Goal: Information Seeking & Learning: Learn about a topic

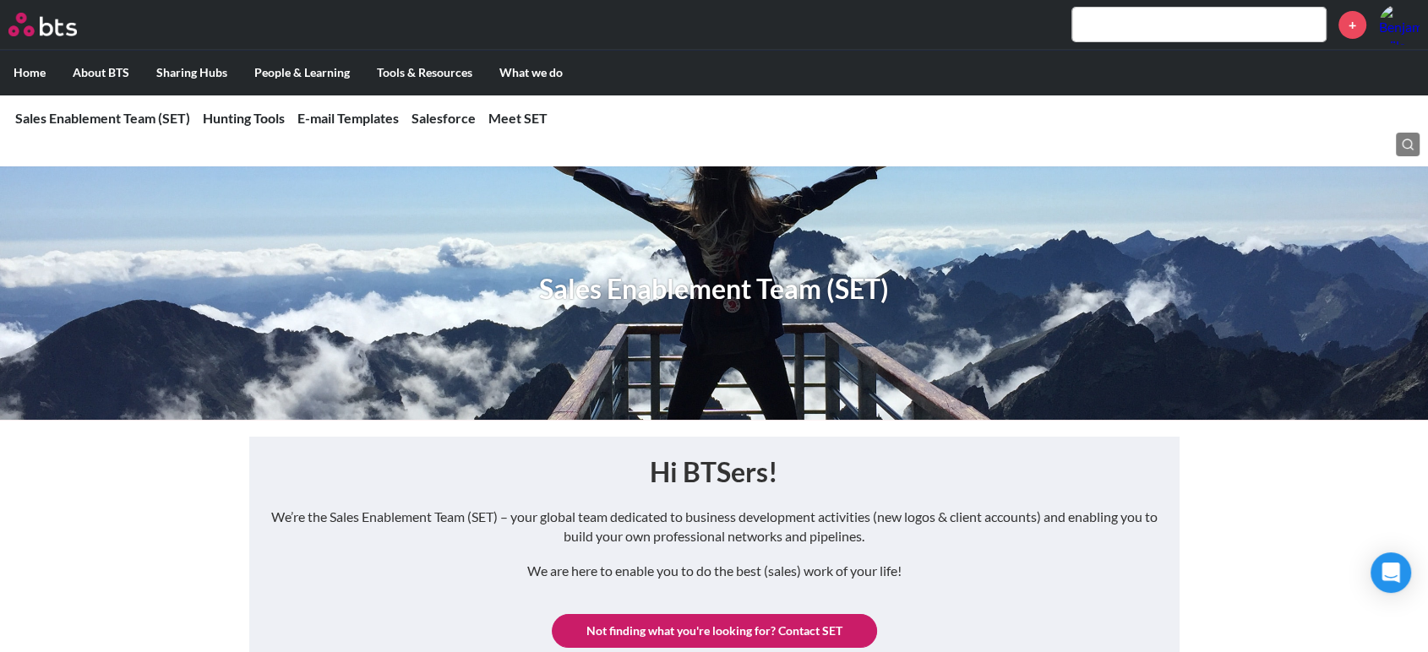
click at [1199, 21] on input "text" at bounding box center [1198, 25] width 253 height 34
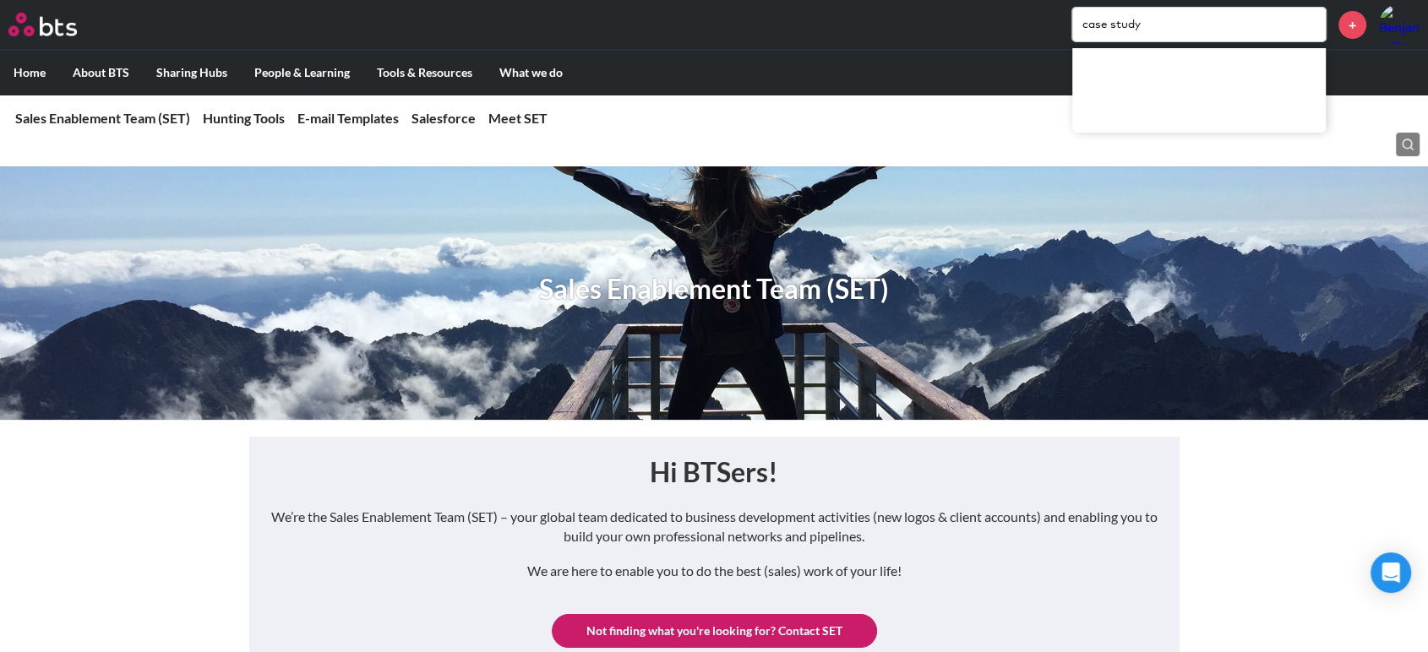
type input "case study"
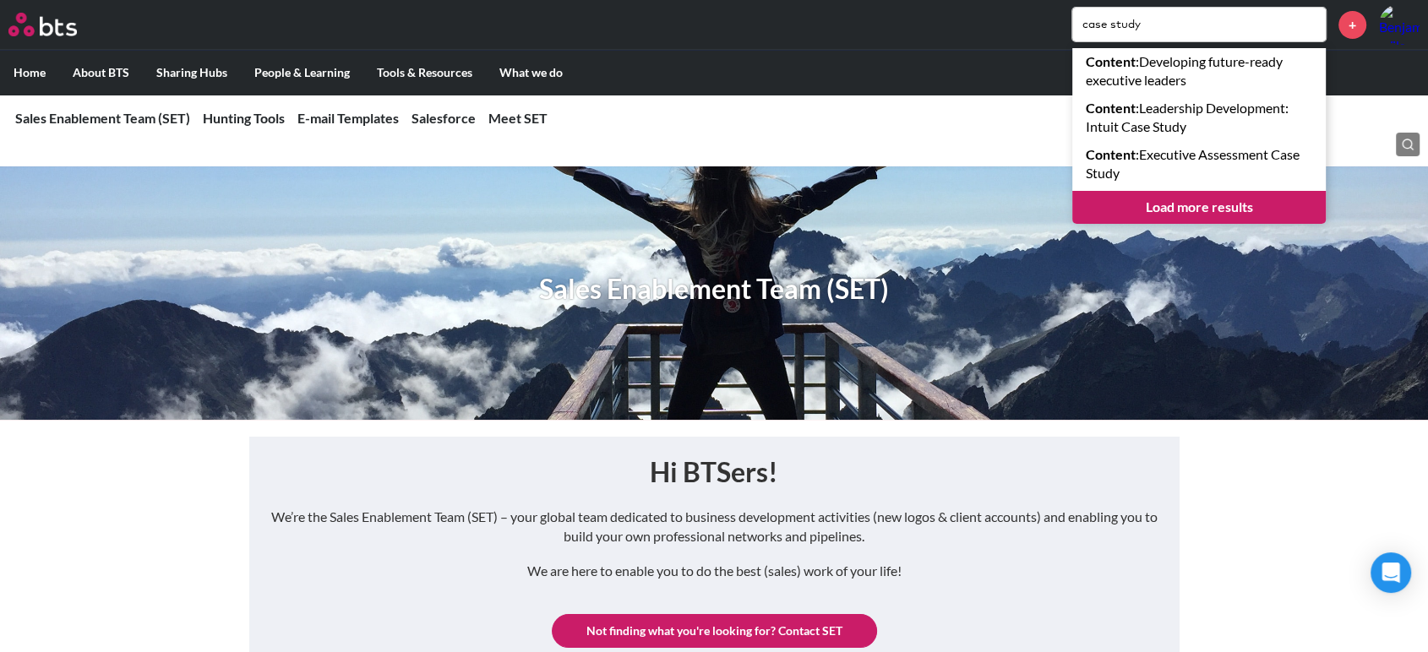
click at [1221, 209] on link "Load more results" at bounding box center [1198, 207] width 253 height 32
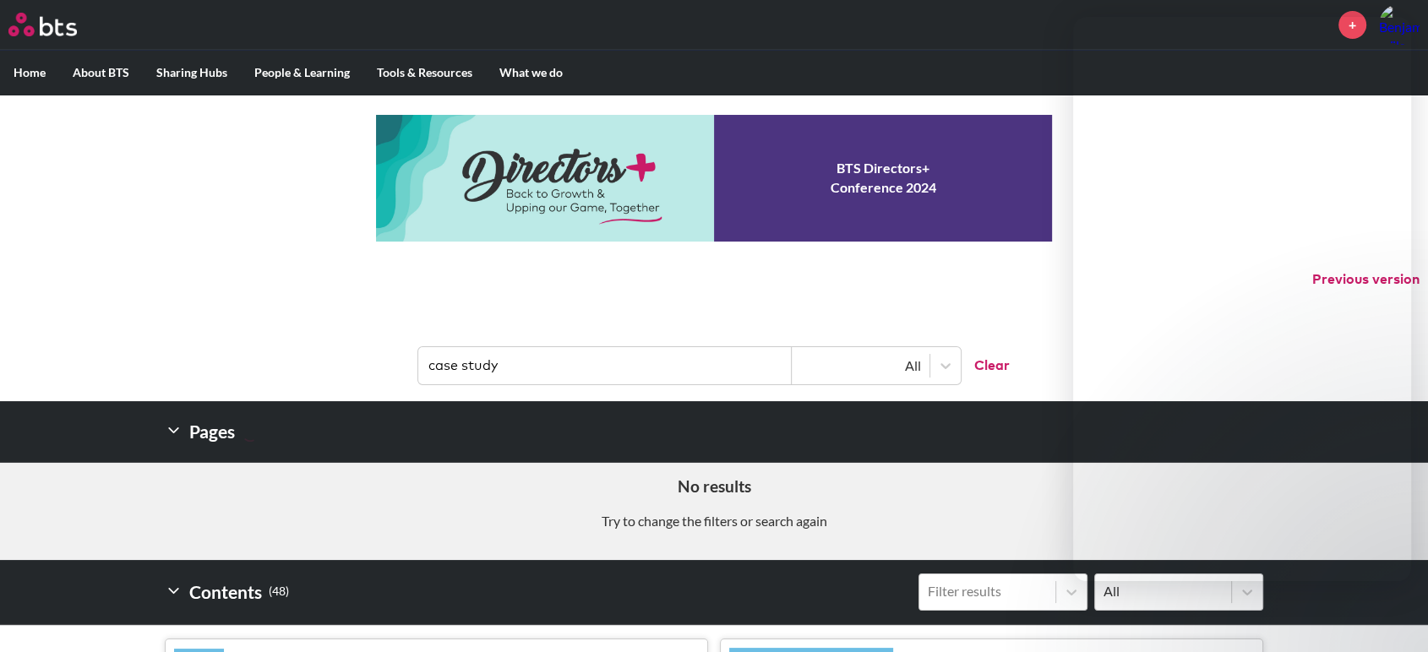
drag, startPoint x: 781, startPoint y: 394, endPoint x: 781, endPoint y: 383, distance: 11.0
click at [781, 383] on header "case study All Clear" at bounding box center [714, 357] width 1428 height 88
click at [1412, 14] on img at bounding box center [1399, 24] width 41 height 41
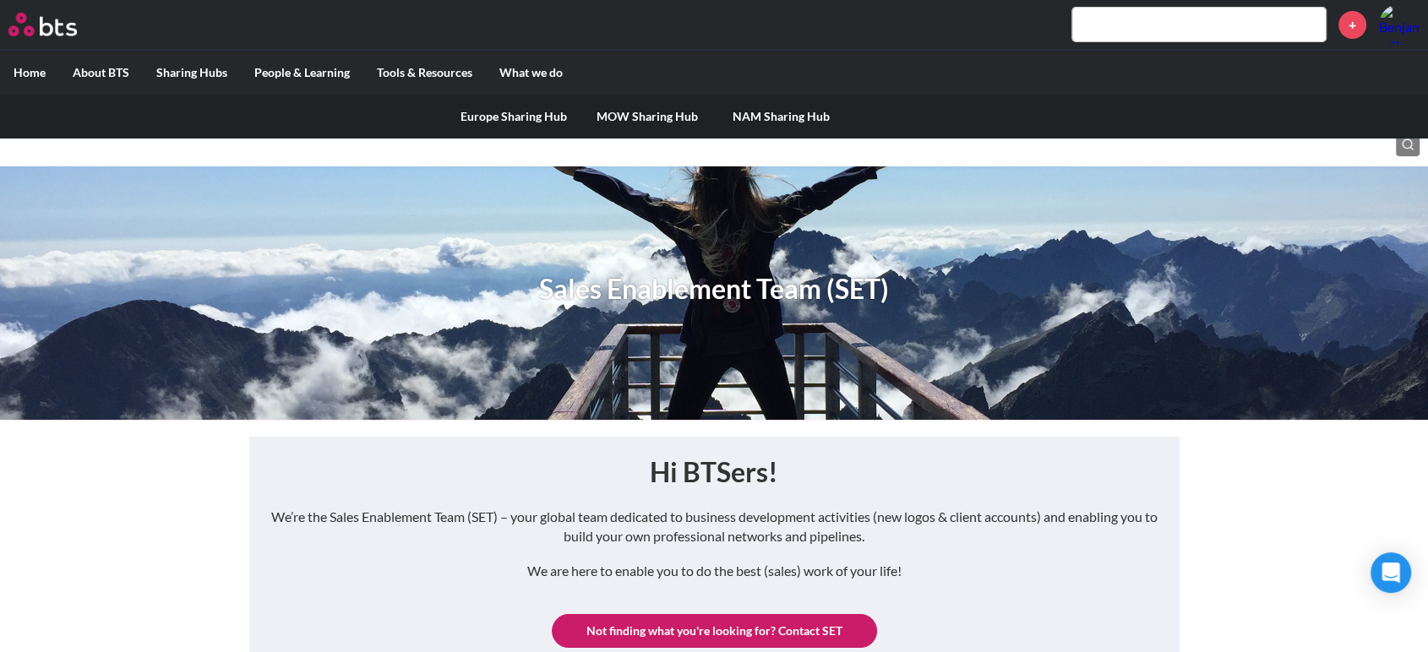
click at [199, 71] on label "Sharing Hubs" at bounding box center [192, 73] width 98 height 44
click at [0, 0] on input "Sharing Hubs" at bounding box center [0, 0] width 0 height 0
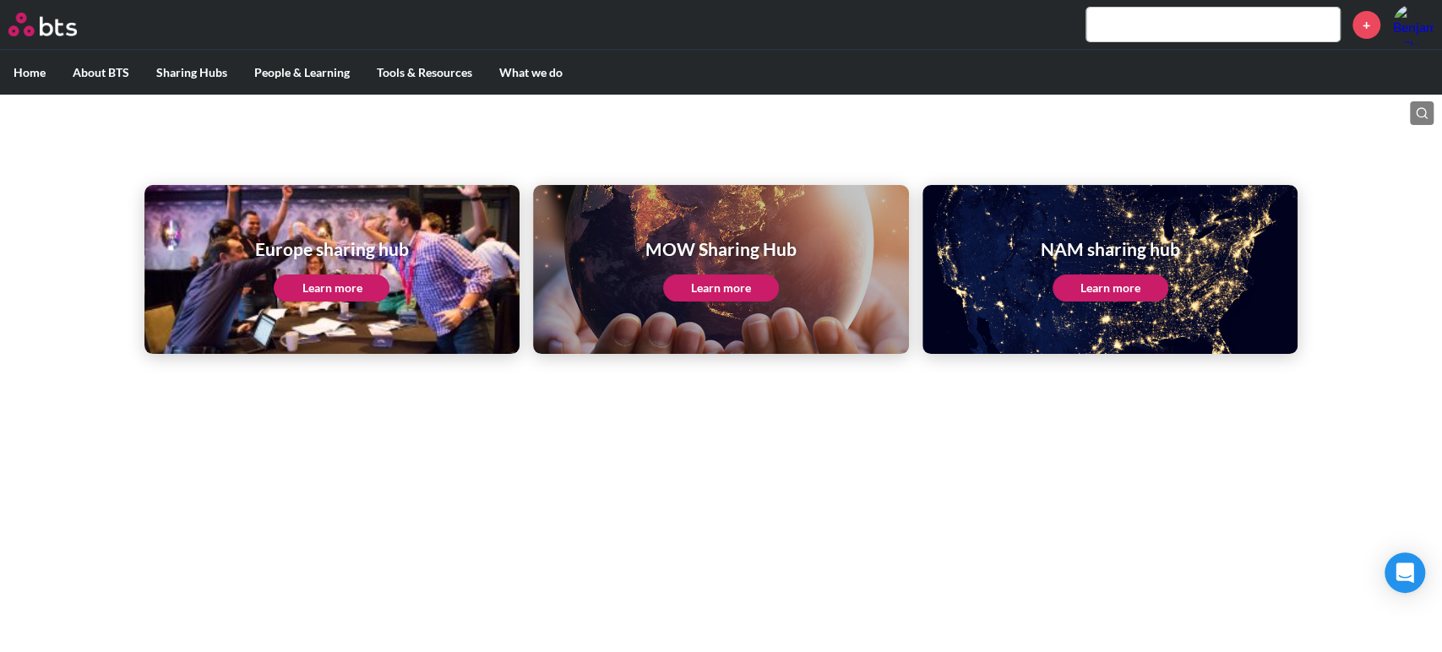
click at [371, 275] on link "Learn more" at bounding box center [332, 288] width 116 height 27
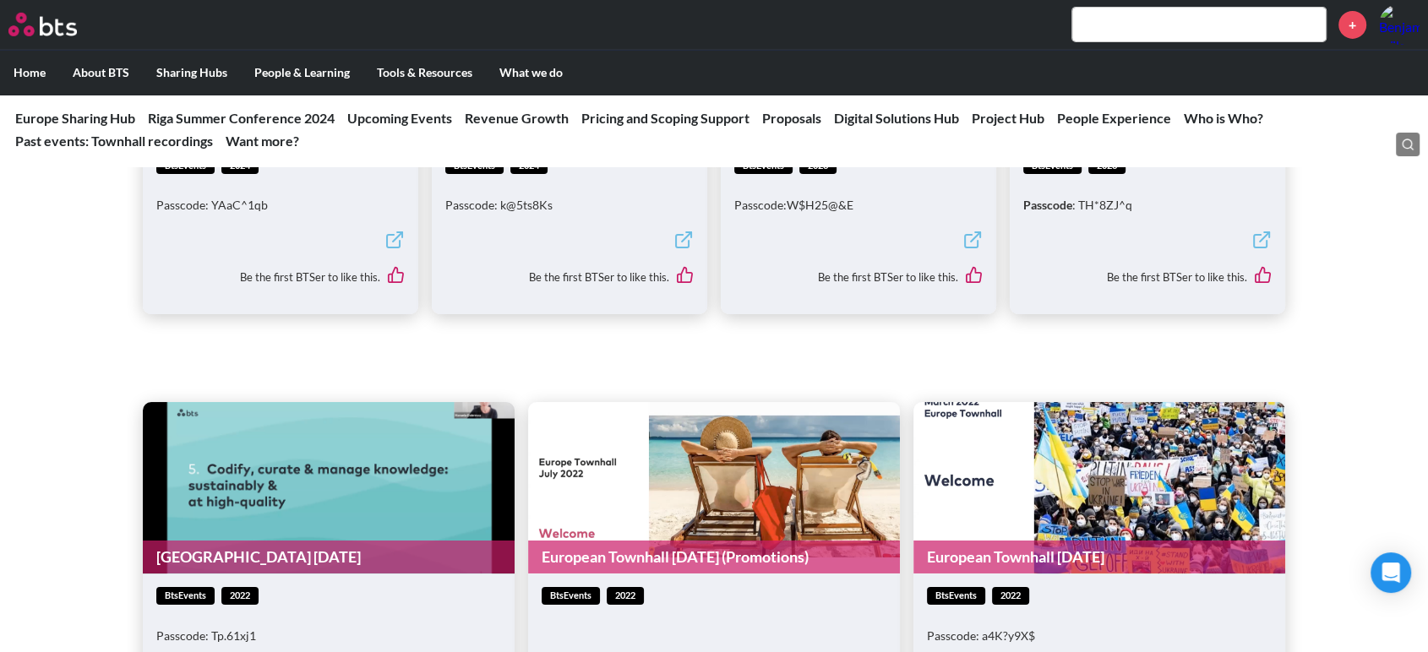
scroll to position [505, 0]
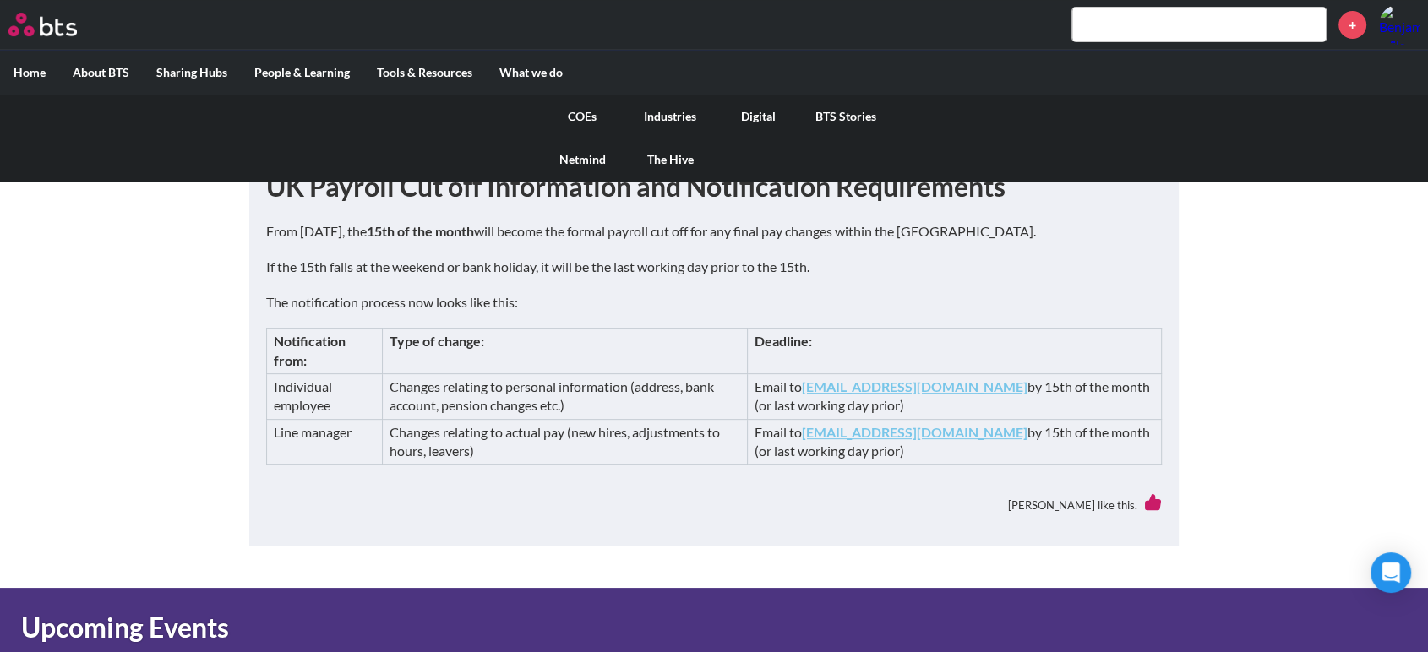
click at [668, 117] on link "Industries" at bounding box center [670, 117] width 88 height 44
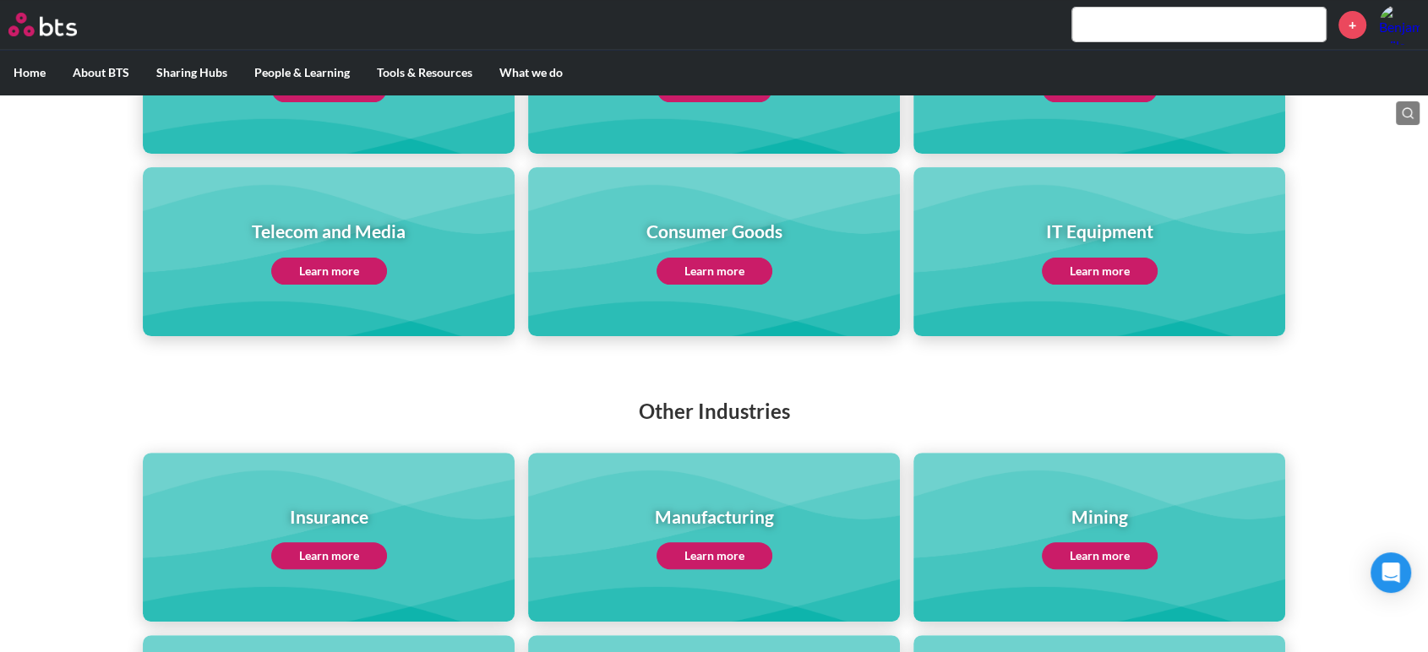
scroll to position [377, 0]
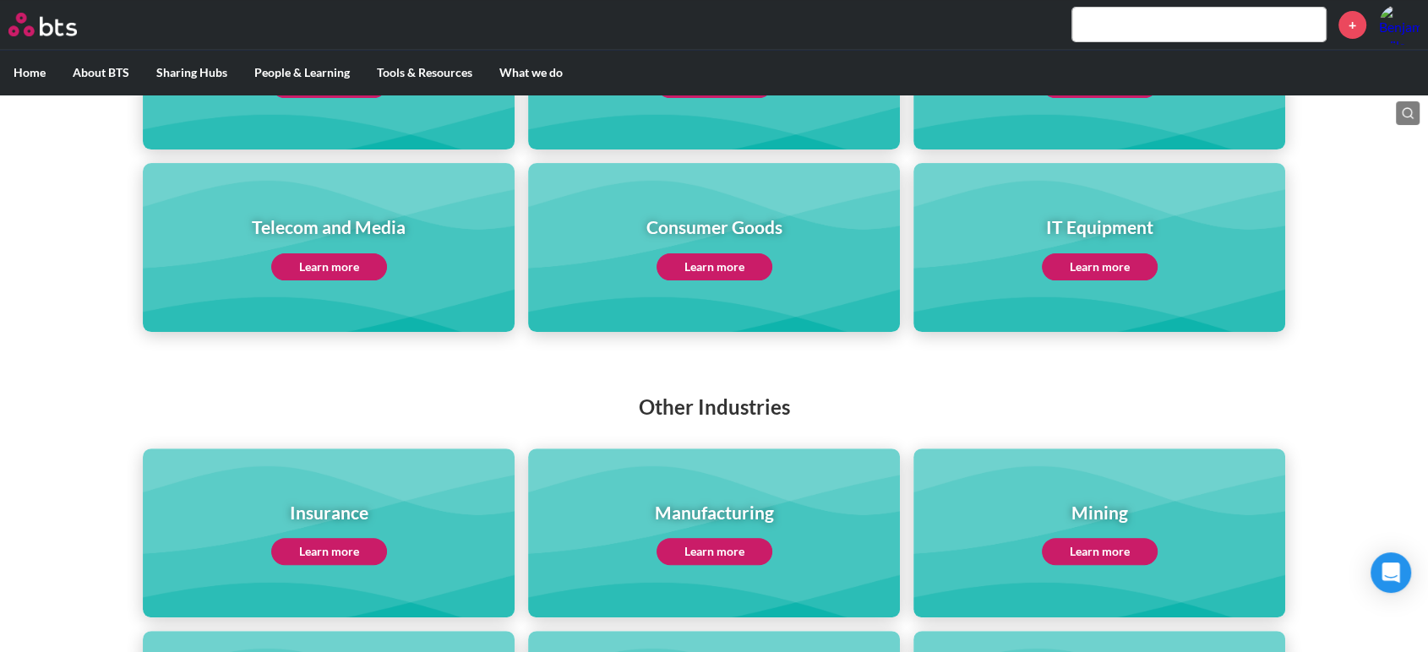
click at [720, 262] on link "Learn more" at bounding box center [714, 266] width 116 height 27
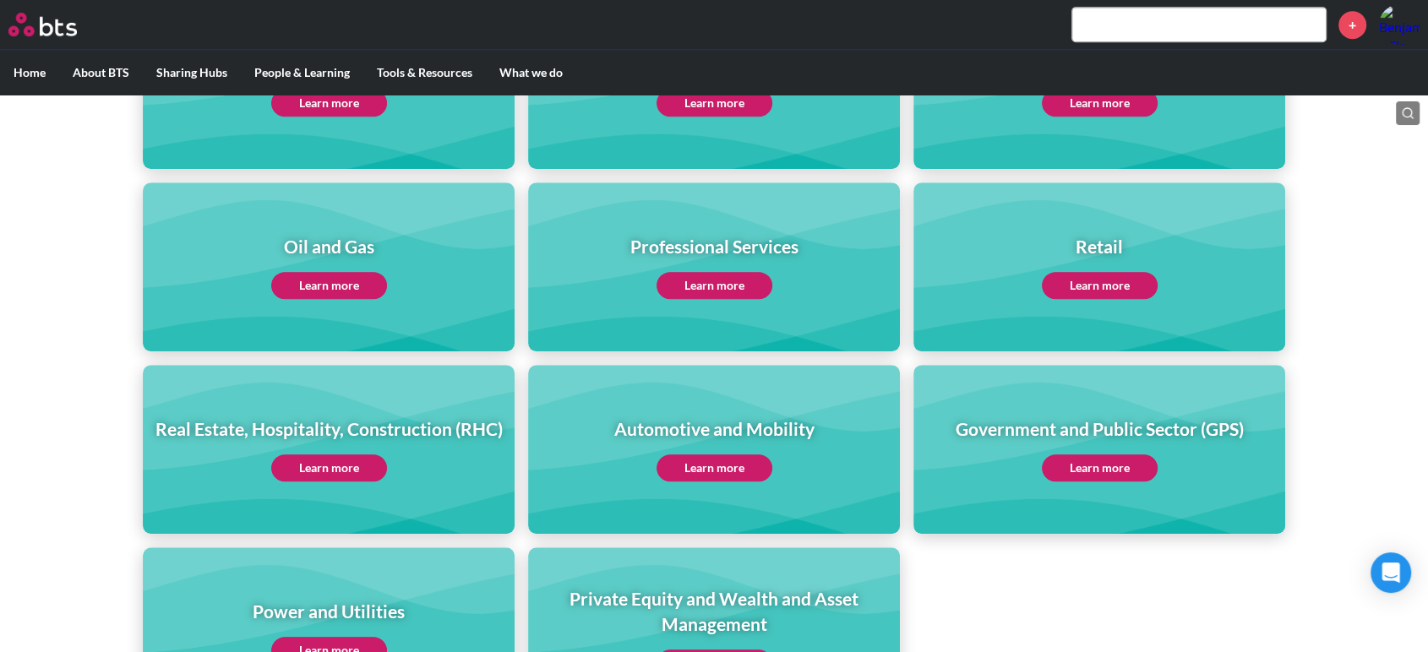
scroll to position [830, 0]
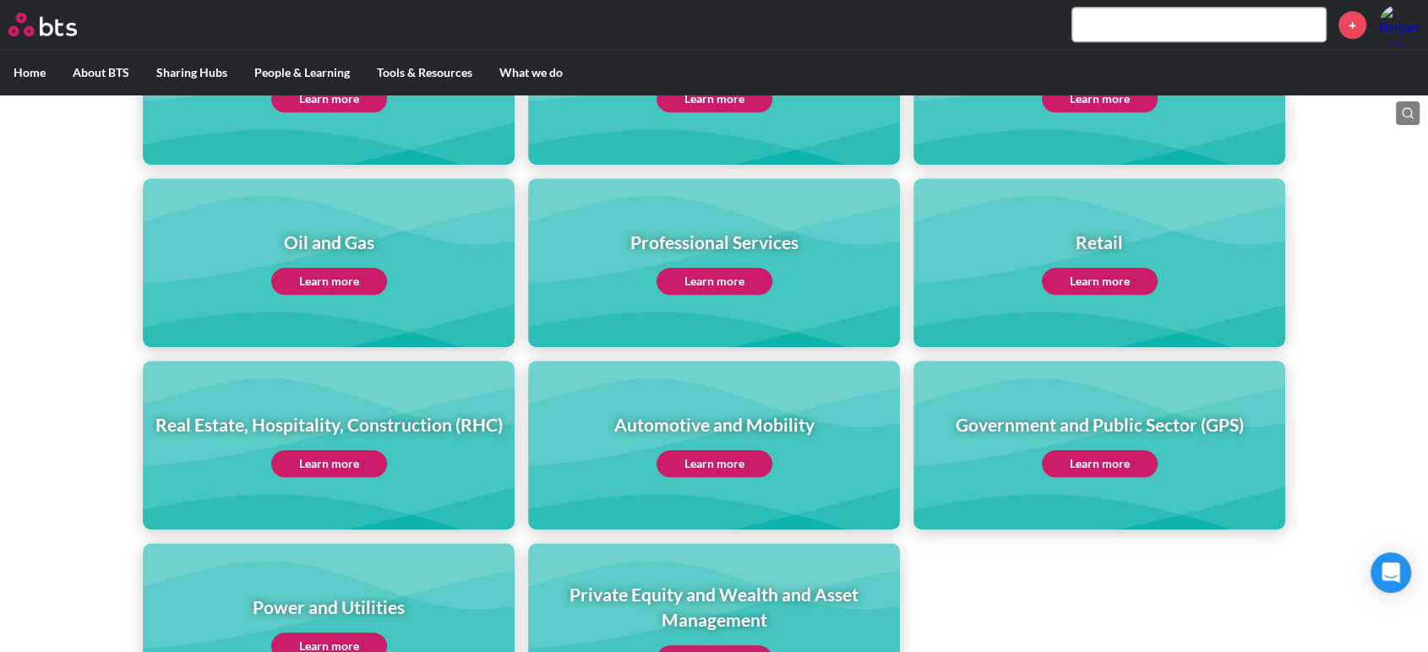
click at [1095, 258] on div "Retail Learn more" at bounding box center [1100, 262] width 116 height 65
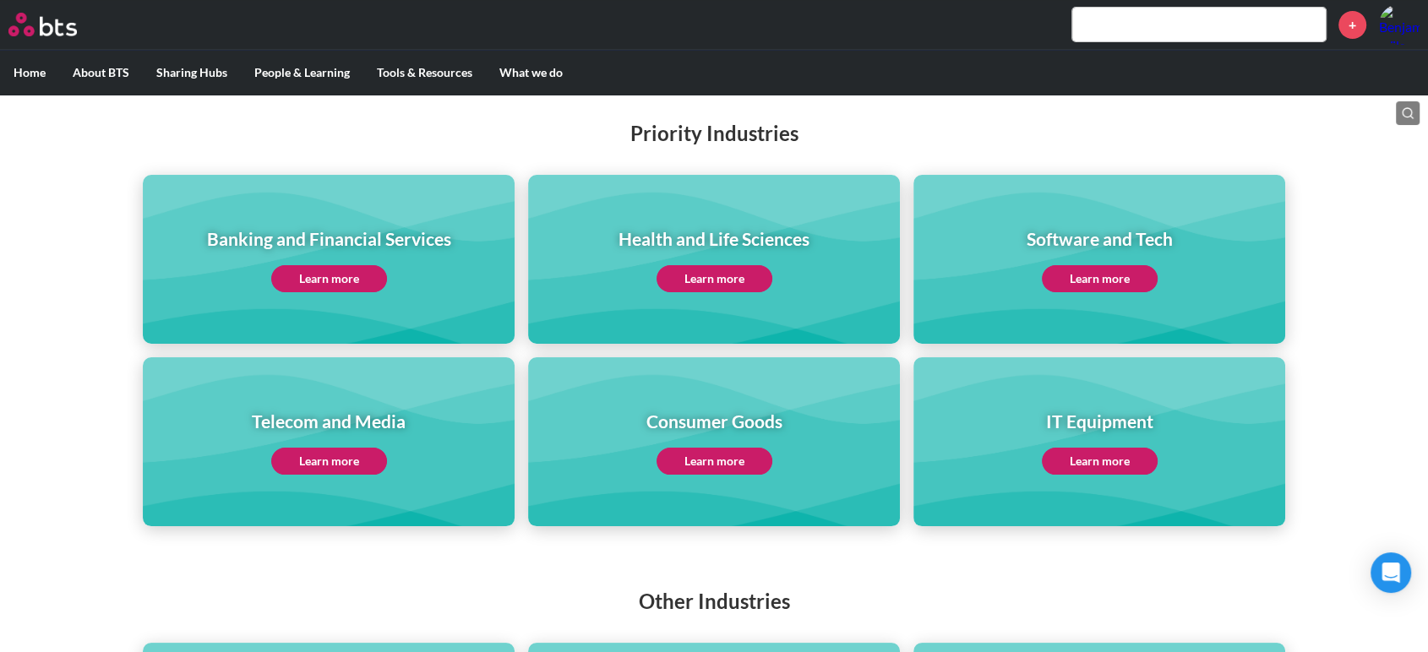
scroll to position [176, 0]
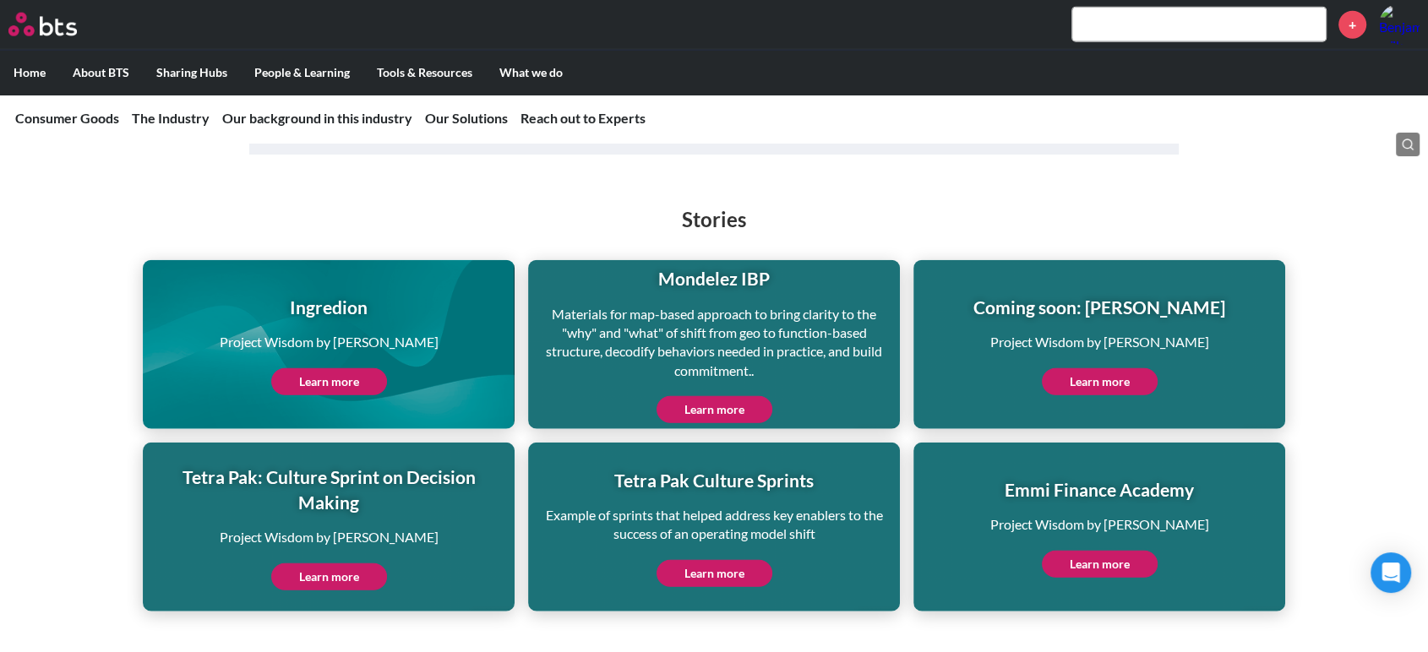
scroll to position [4149, 0]
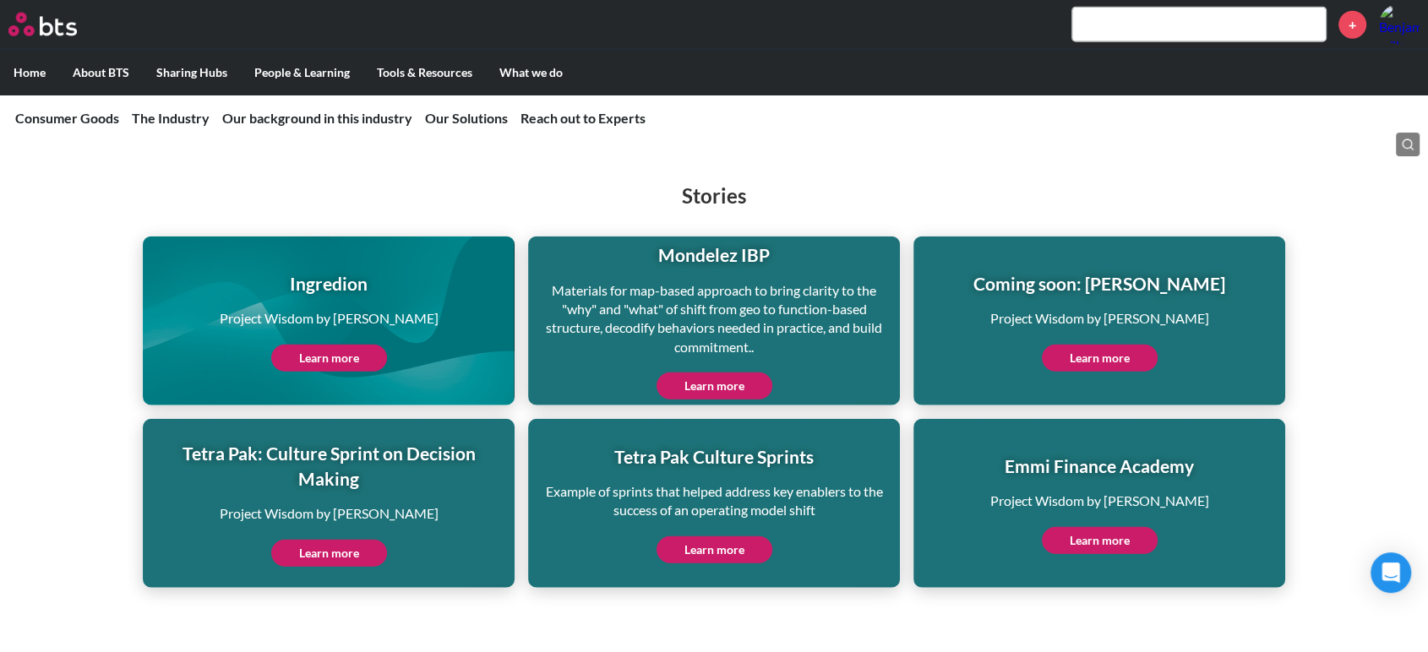
click at [755, 536] on link "Learn more" at bounding box center [714, 549] width 116 height 27
click at [362, 345] on link "Learn more" at bounding box center [329, 358] width 116 height 27
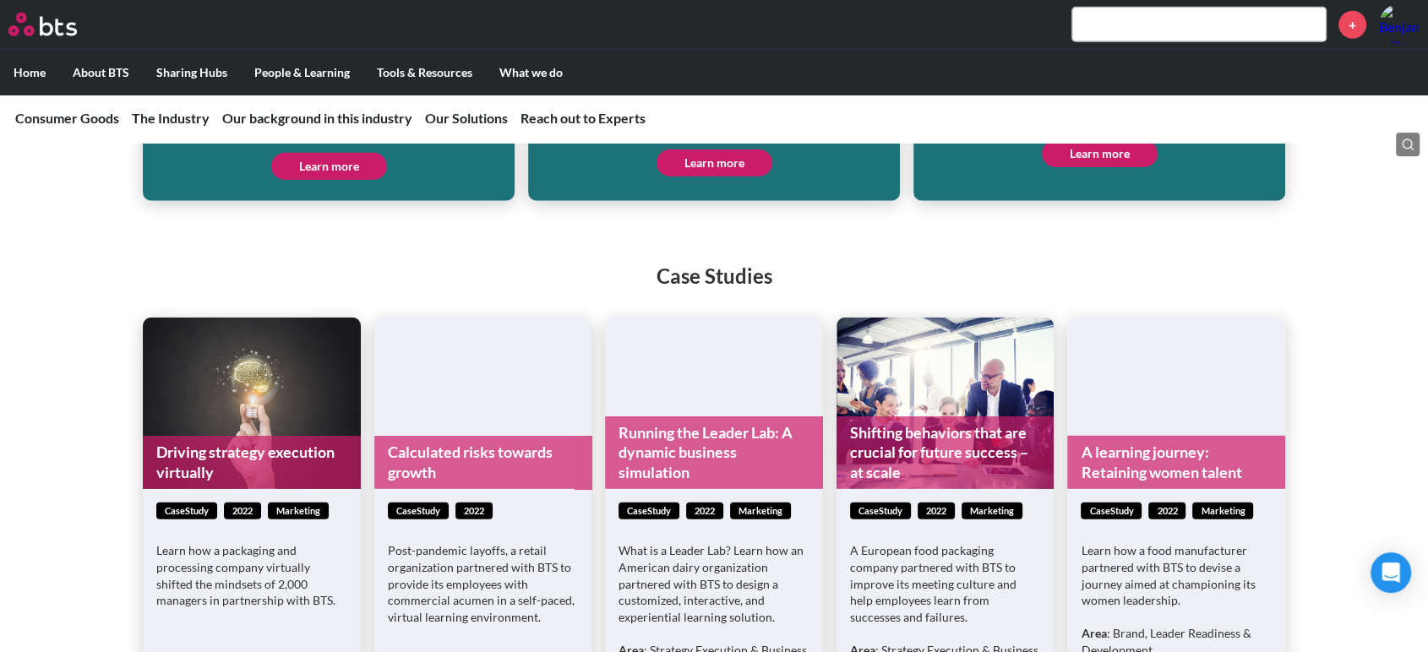
scroll to position [4629, 0]
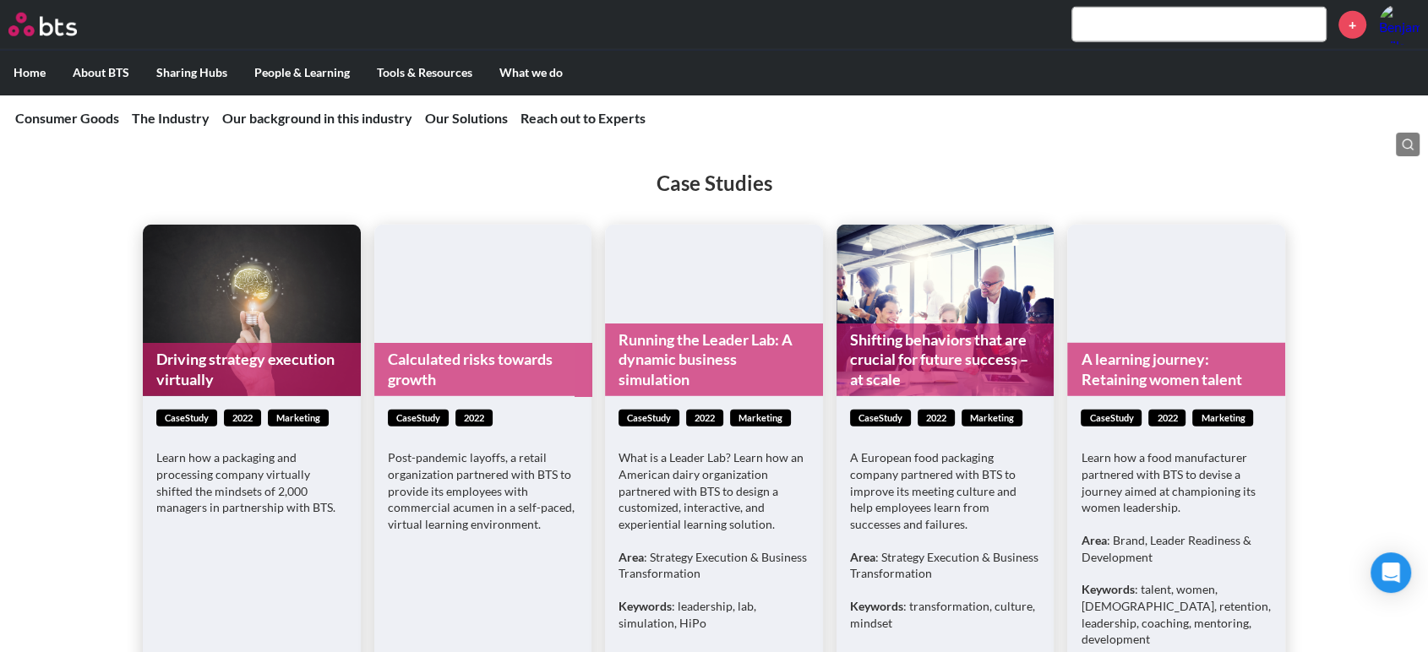
click at [948, 324] on link "Shifting behaviors that are crucial for future success – at scale" at bounding box center [945, 360] width 218 height 73
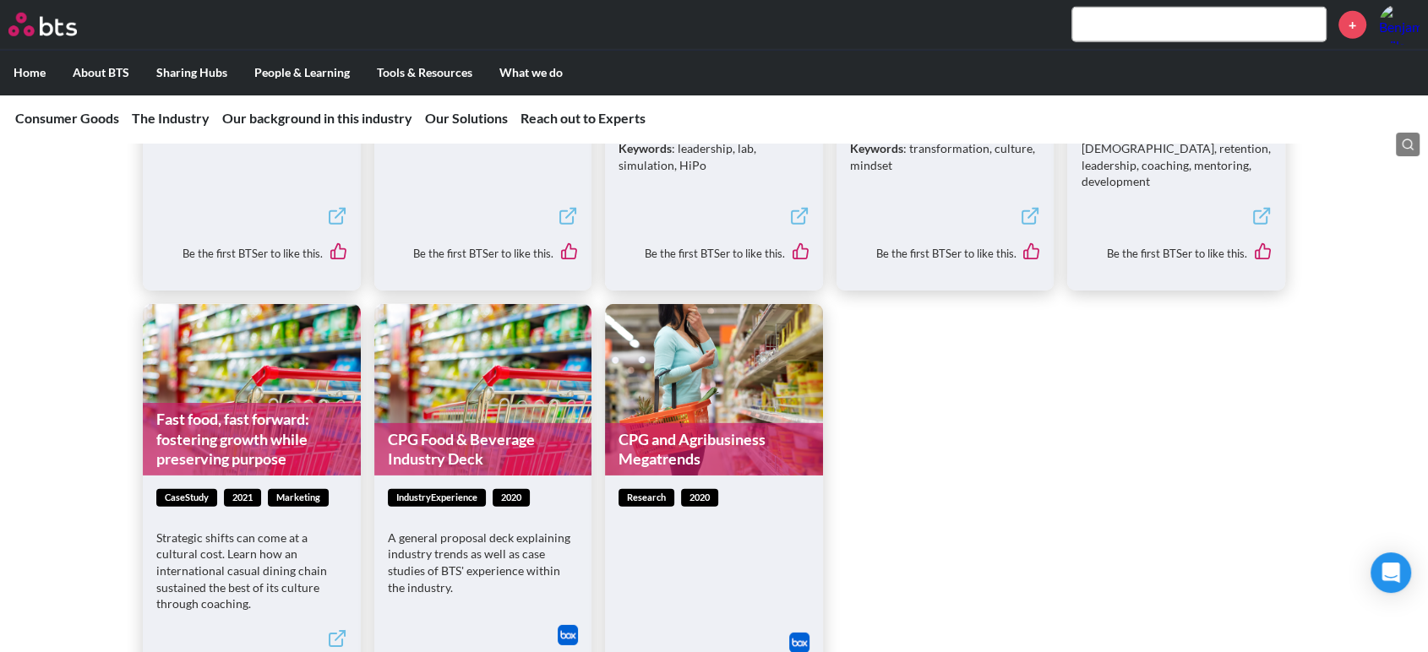
scroll to position [5099, 0]
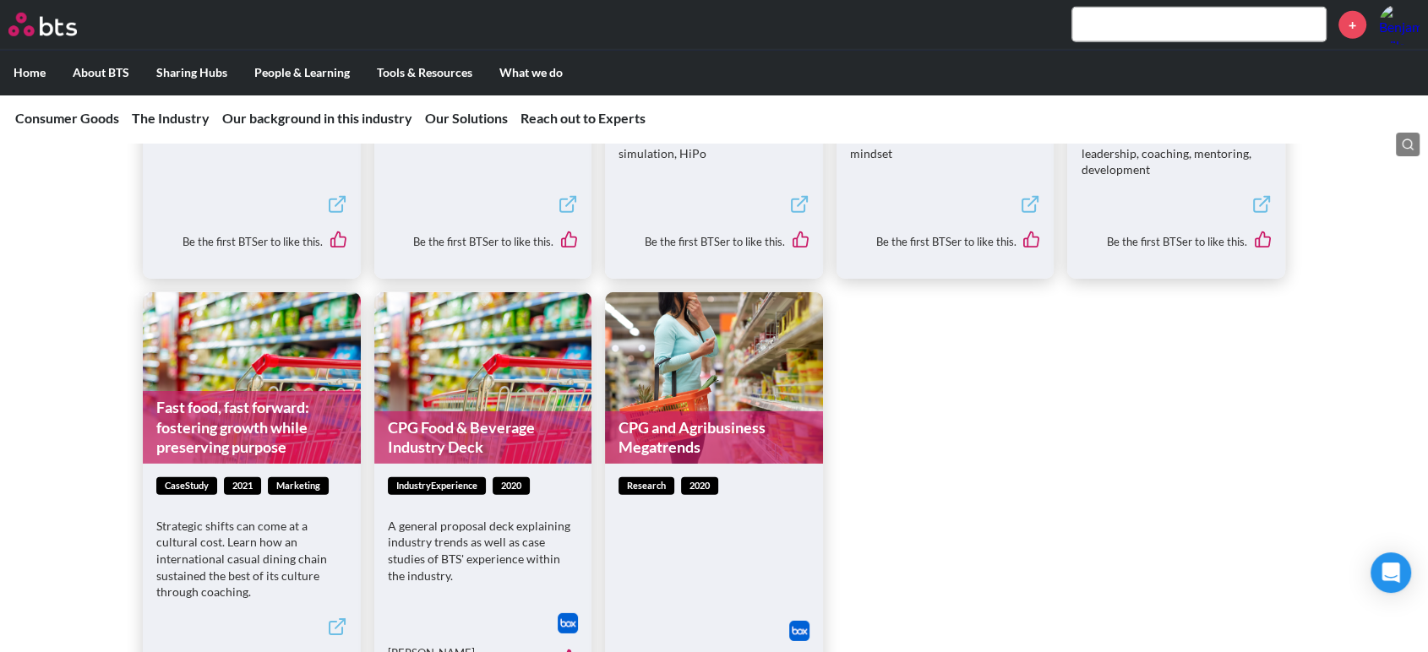
click at [210, 391] on link "Fast food, fast forward: fostering growth while preserving purpose" at bounding box center [252, 427] width 218 height 73
click at [445, 411] on link "CPG Food & Beverage Industry Deck" at bounding box center [483, 437] width 218 height 53
click at [704, 411] on link "CPG and Agribusiness Megatrends" at bounding box center [714, 437] width 218 height 53
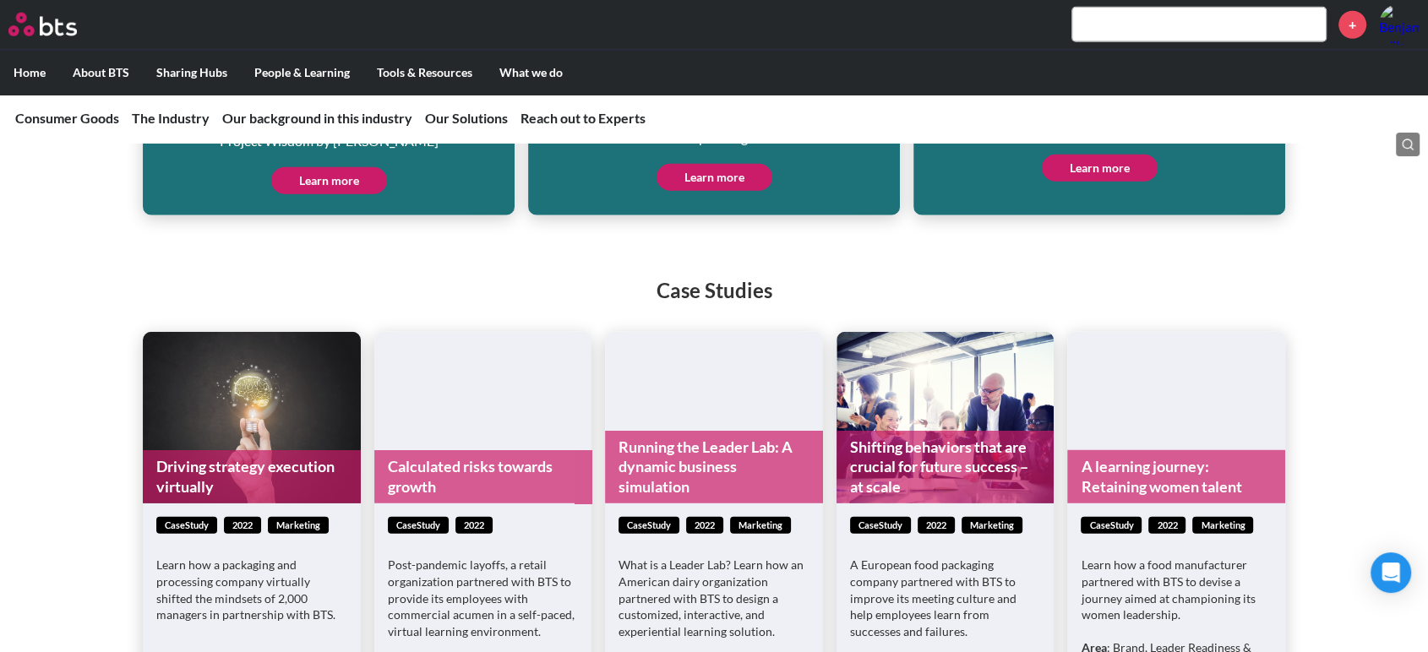
scroll to position [4534, 0]
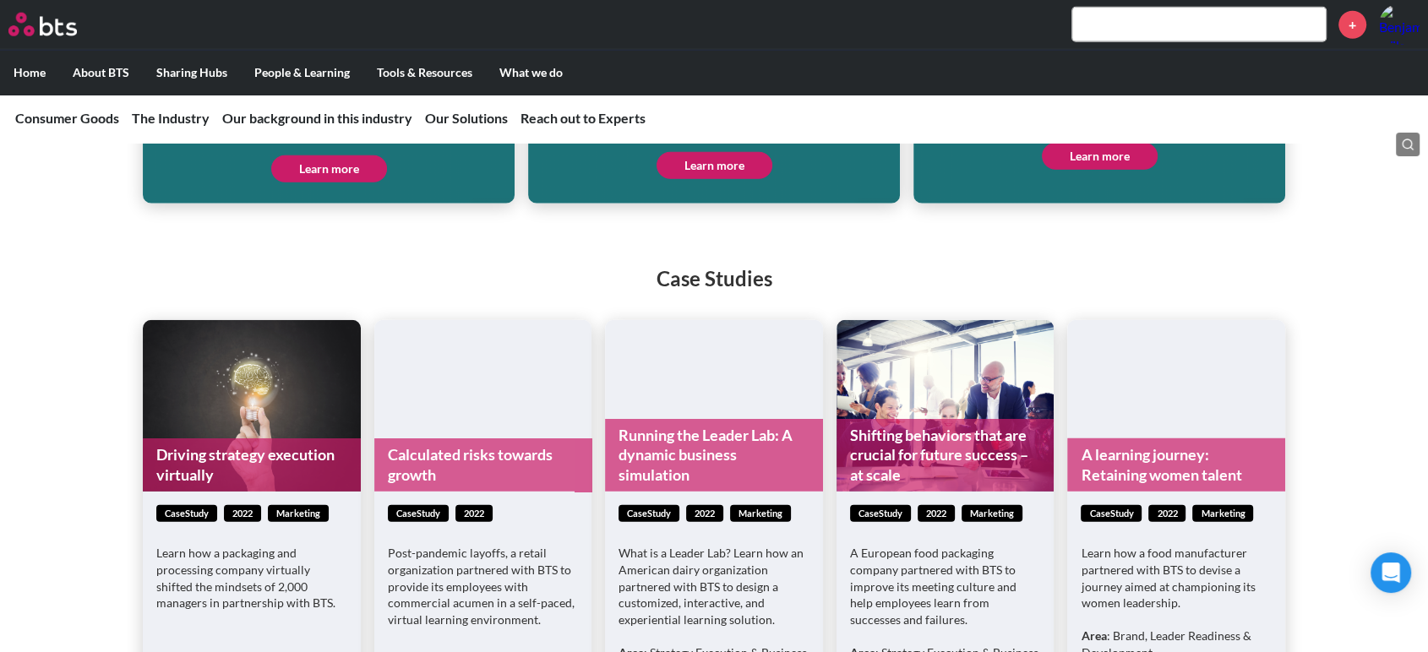
click at [690, 419] on link "Running the Leader Lab: A dynamic business simulation" at bounding box center [714, 455] width 218 height 73
click at [470, 438] on link "Calculated risks towards growth" at bounding box center [483, 464] width 218 height 53
